Goal: Information Seeking & Learning: Learn about a topic

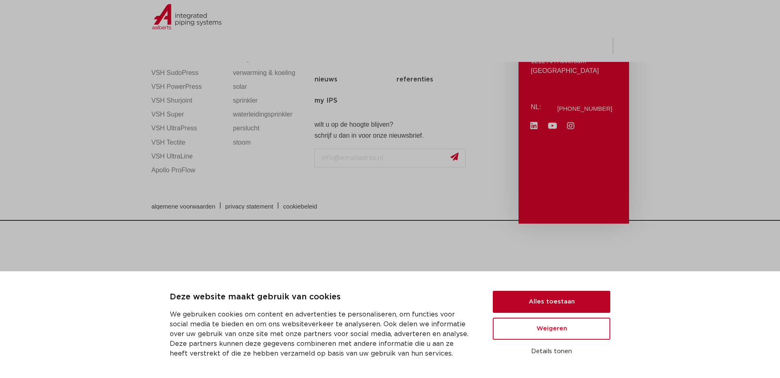
click at [557, 296] on button "Alles toestaan" at bounding box center [551, 302] width 117 height 22
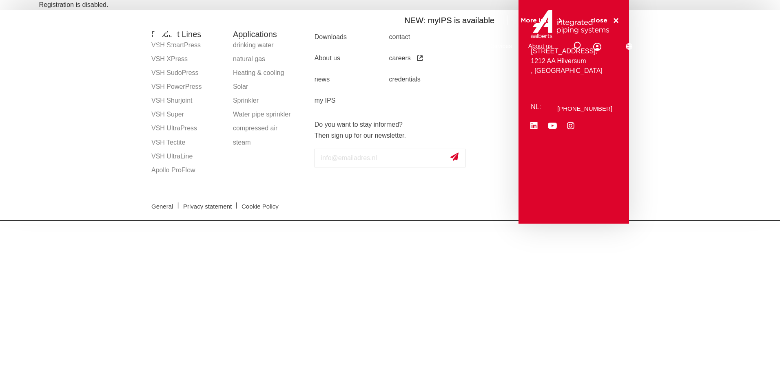
click at [323, 192] on div "General | Privacy statement | Cookie Policy" at bounding box center [389, 205] width 485 height 29
click at [368, 126] on strong "Do you want to stay informed?" at bounding box center [358, 124] width 88 height 7
drag, startPoint x: 296, startPoint y: 252, endPoint x: 251, endPoint y: 72, distance: 184.9
click at [294, 221] on html "Zoeken NEW: myIPS is available More info close Products Markets Applications Do…" at bounding box center [390, 110] width 780 height 221
click at [252, 45] on div at bounding box center [200, 31] width 106 height 37
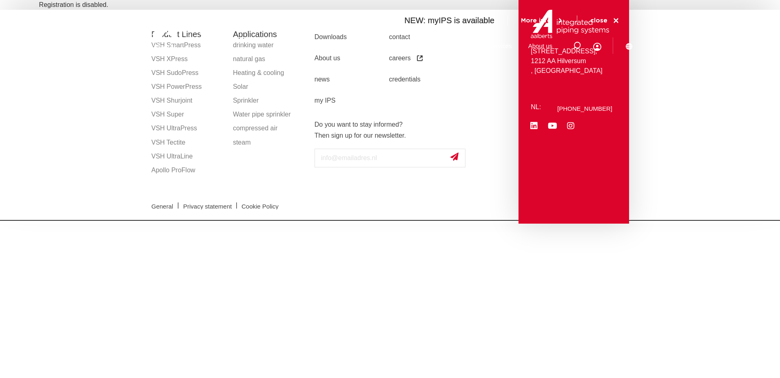
click at [247, 48] on img at bounding box center [199, 31] width 104 height 37
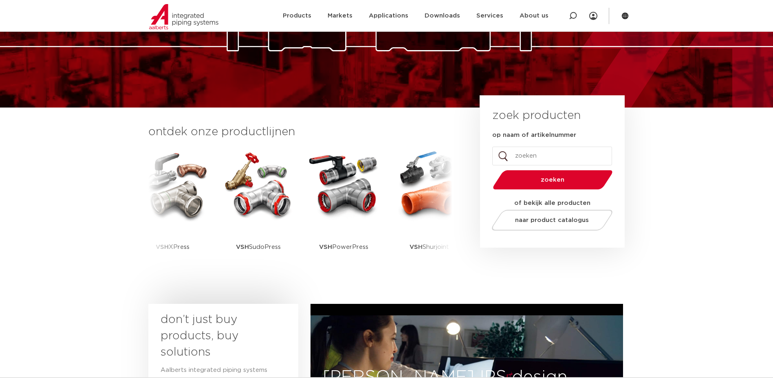
scroll to position [122, 0]
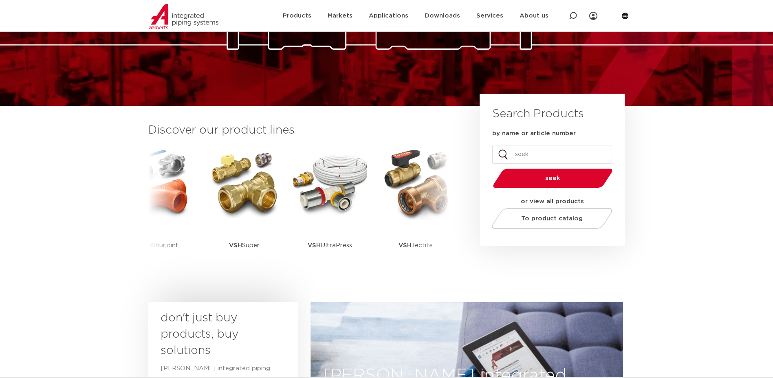
click at [572, 152] on input "by name or article number" at bounding box center [553, 154] width 120 height 19
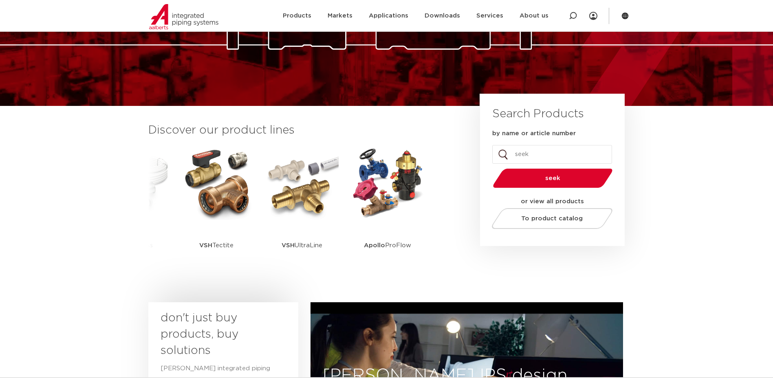
click at [539, 148] on input "by name or article number" at bounding box center [553, 154] width 120 height 19
type input "bibtap"
click at [490, 168] on button "seek" at bounding box center [553, 178] width 126 height 21
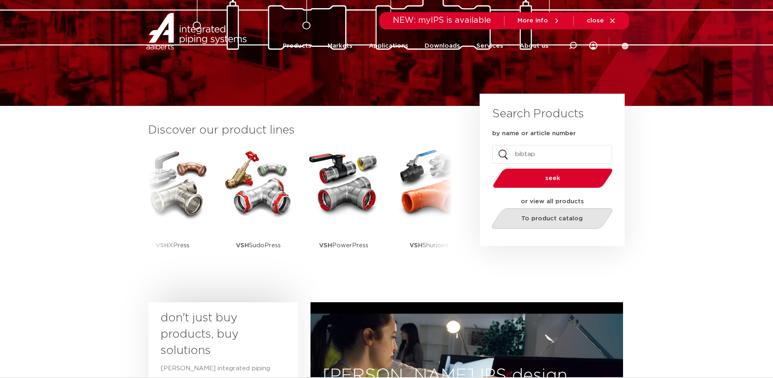
click at [561, 216] on span "To product catalog" at bounding box center [553, 219] width 62 height 6
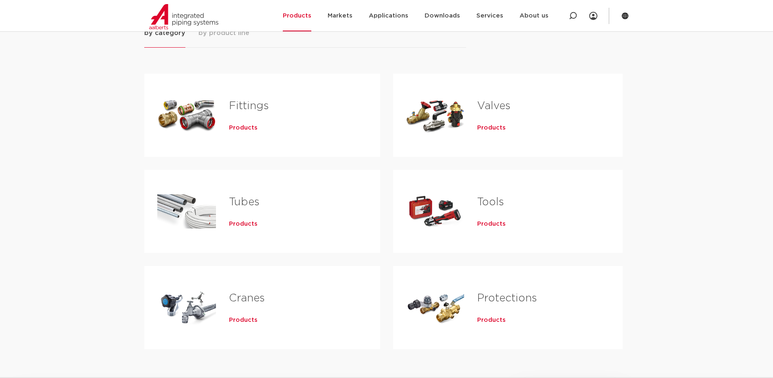
scroll to position [122, 0]
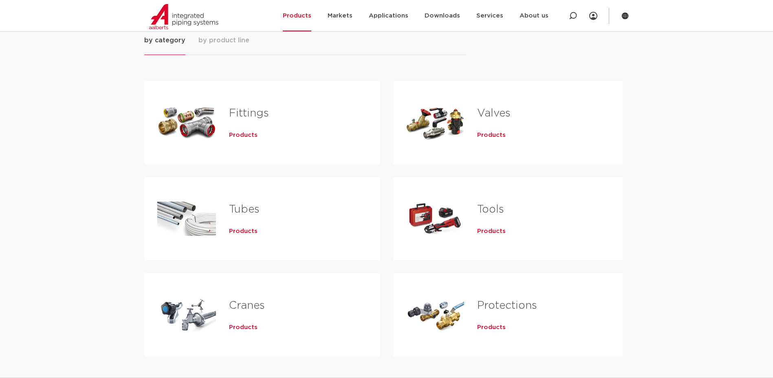
click at [519, 118] on h2 "Valves" at bounding box center [536, 115] width 119 height 19
click at [496, 110] on link "Valves" at bounding box center [493, 113] width 33 height 11
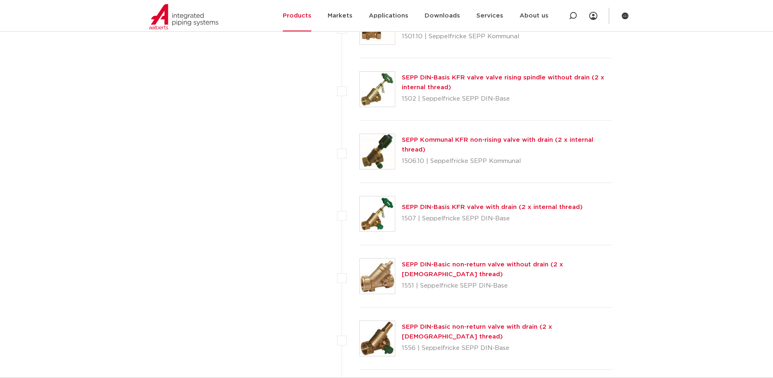
scroll to position [1101, 0]
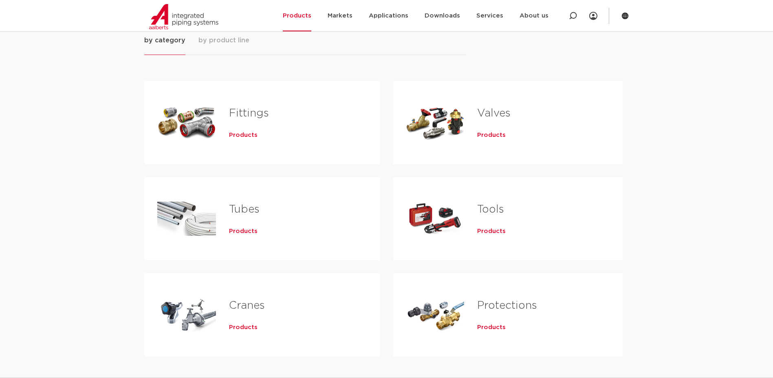
drag, startPoint x: 286, startPoint y: 126, endPoint x: 259, endPoint y: 130, distance: 28.1
click at [286, 126] on div "Fittings Products" at bounding box center [291, 122] width 151 height 57
click at [238, 135] on span "Products" at bounding box center [243, 135] width 29 height 8
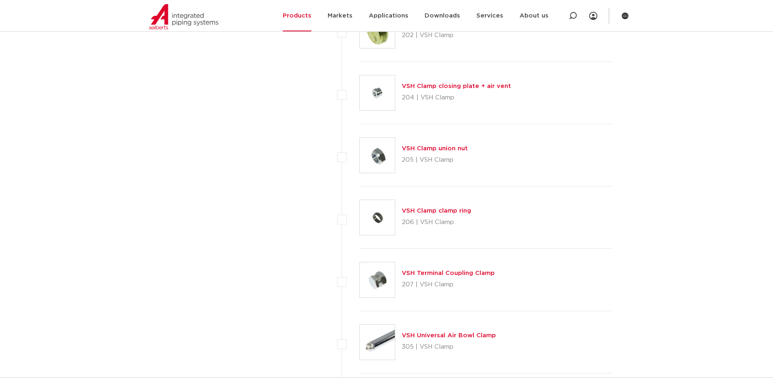
scroll to position [144, 0]
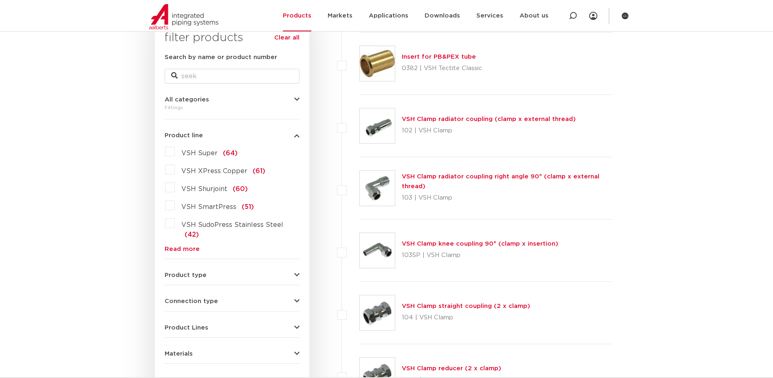
click at [294, 272] on icon "button" at bounding box center [296, 275] width 5 height 6
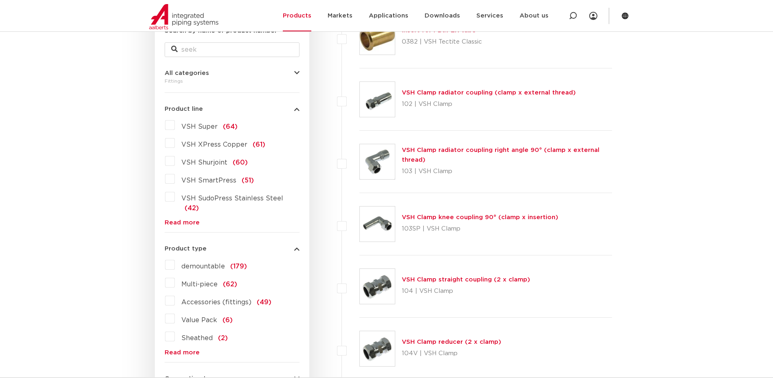
scroll to position [185, 0]
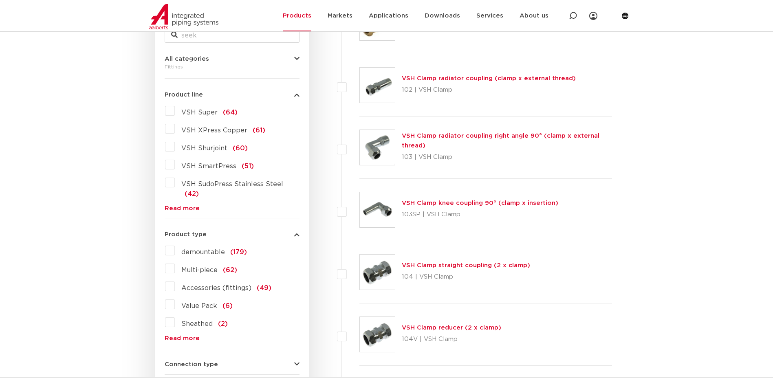
click at [192, 336] on link "Read more" at bounding box center [232, 339] width 135 height 6
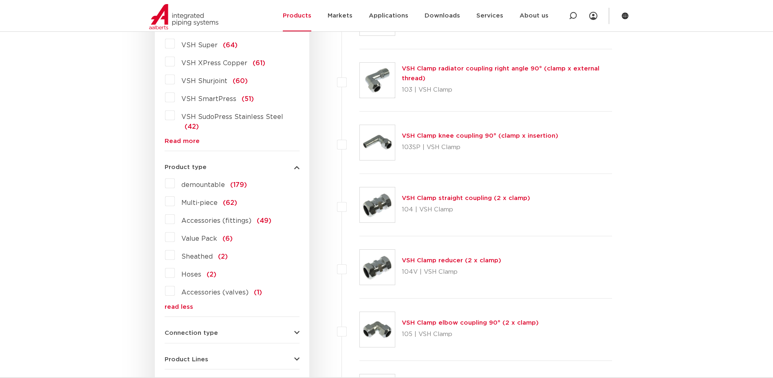
scroll to position [266, 0]
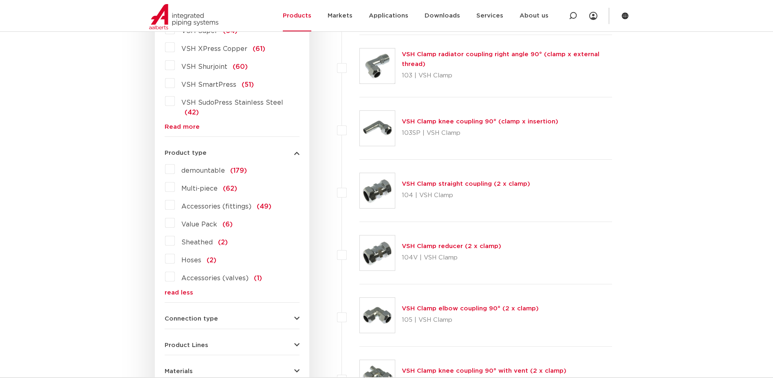
click at [287, 316] on button "Connection type" at bounding box center [232, 319] width 135 height 6
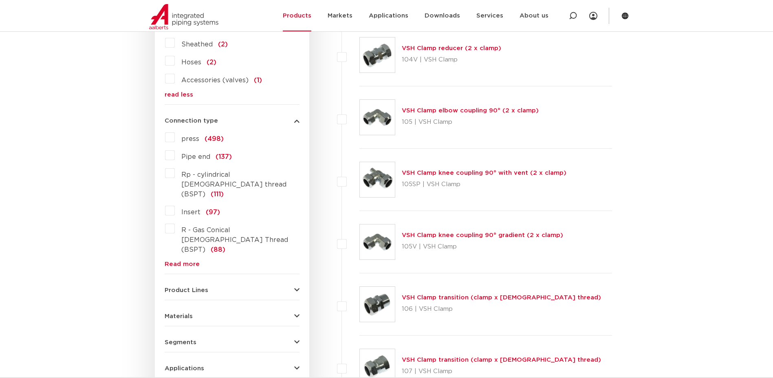
scroll to position [470, 0]
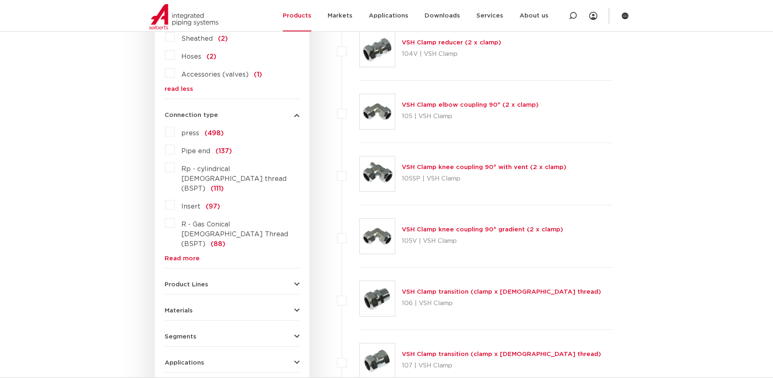
click at [260, 282] on button "Product Lines" at bounding box center [232, 285] width 135 height 6
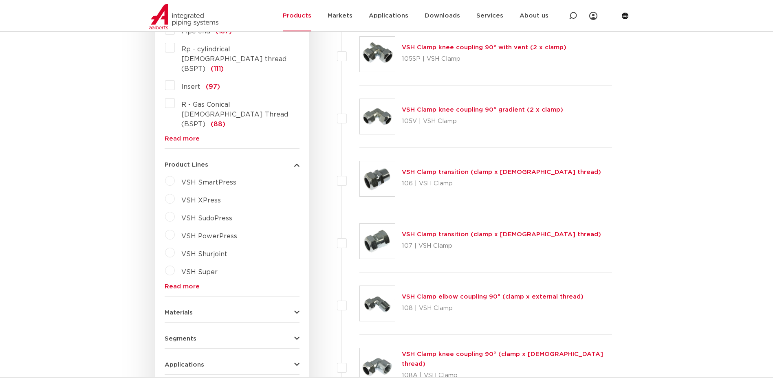
scroll to position [592, 0]
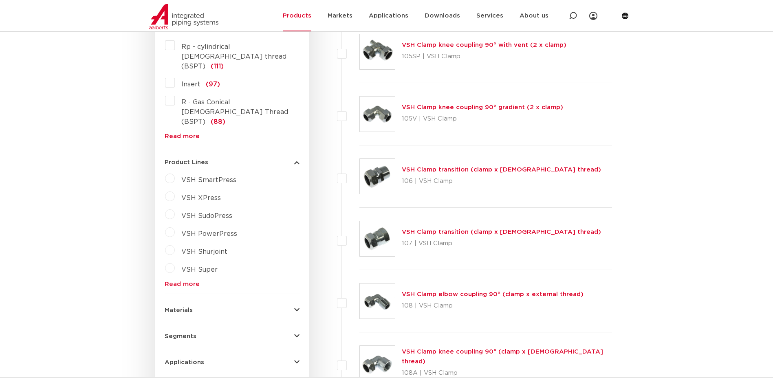
click at [194, 281] on link "Read more" at bounding box center [232, 284] width 135 height 6
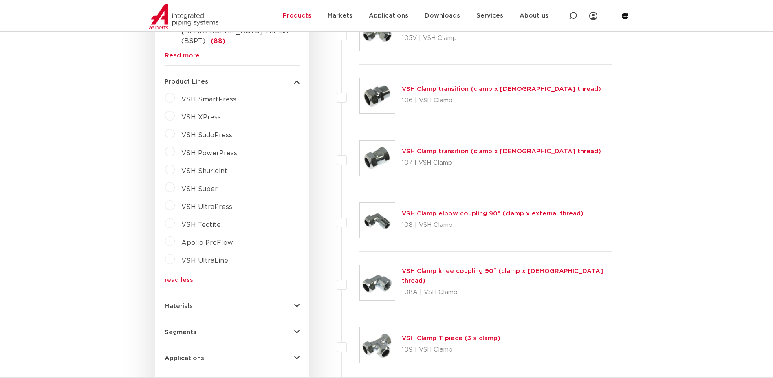
scroll to position [674, 0]
click at [272, 303] on button "Materials" at bounding box center [232, 306] width 135 height 6
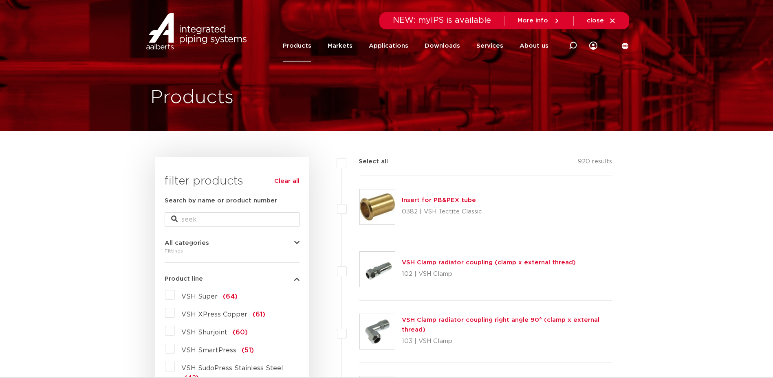
scroll to position [0, 0]
